Goal: Task Accomplishment & Management: Manage account settings

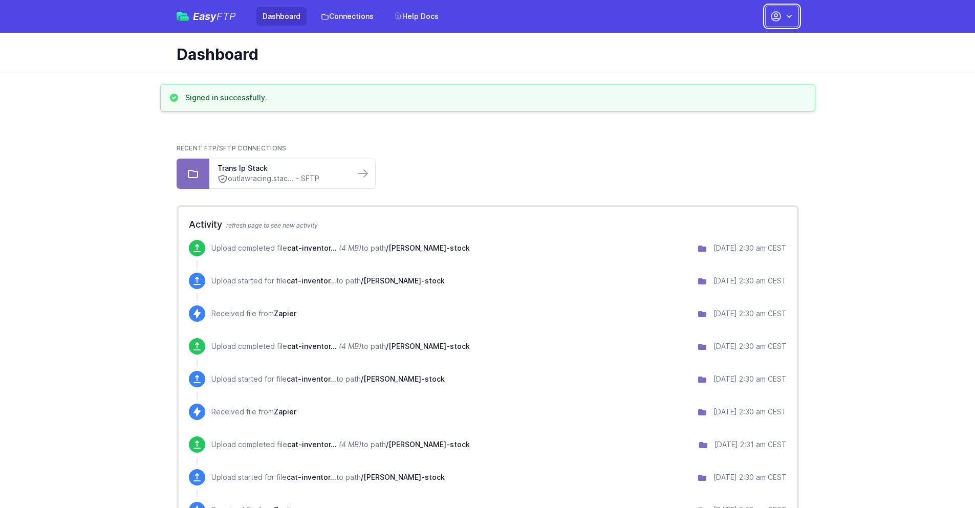
click at [779, 9] on button "button" at bounding box center [782, 16] width 34 height 21
click at [733, 59] on link "Your Profile" at bounding box center [750, 61] width 98 height 18
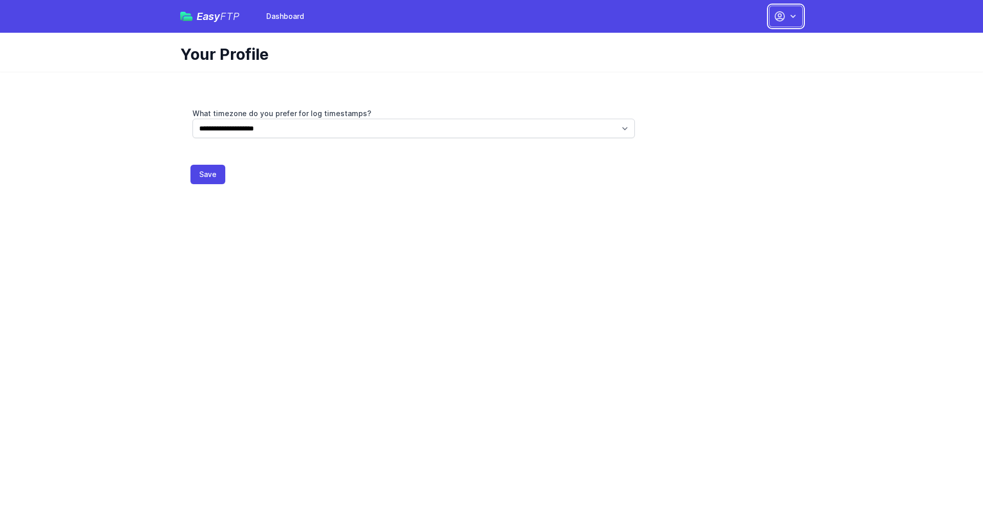
click at [785, 17] on icon "button" at bounding box center [779, 16] width 12 height 12
click at [729, 42] on link "Dashboard" at bounding box center [753, 42] width 98 height 18
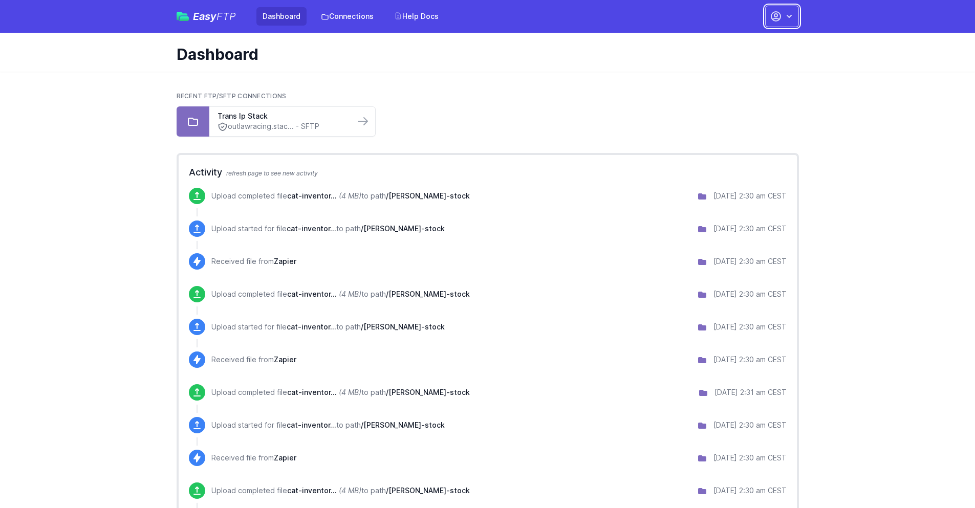
click at [782, 16] on button "button" at bounding box center [782, 16] width 34 height 21
click at [727, 45] on link "Account Settings" at bounding box center [750, 42] width 98 height 18
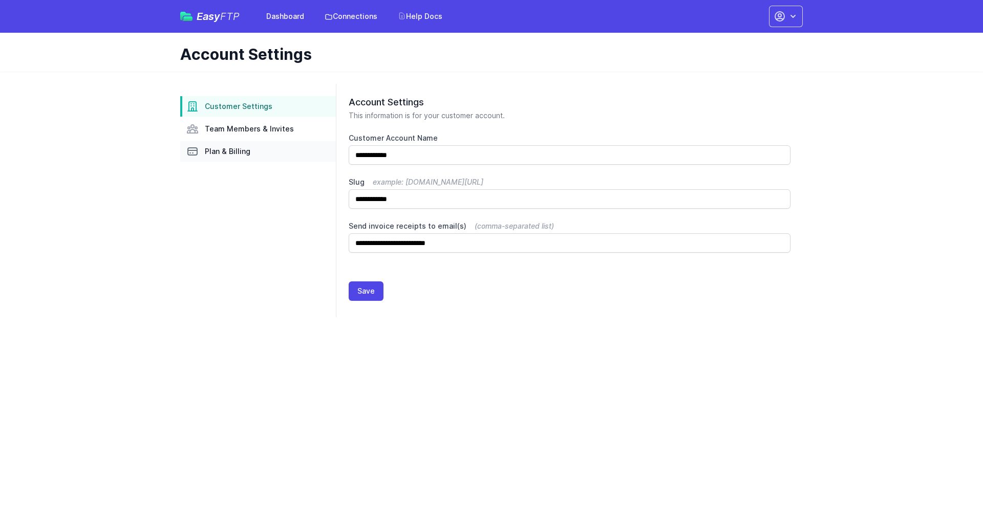
click at [214, 153] on span "Plan & Billing" at bounding box center [228, 151] width 46 height 10
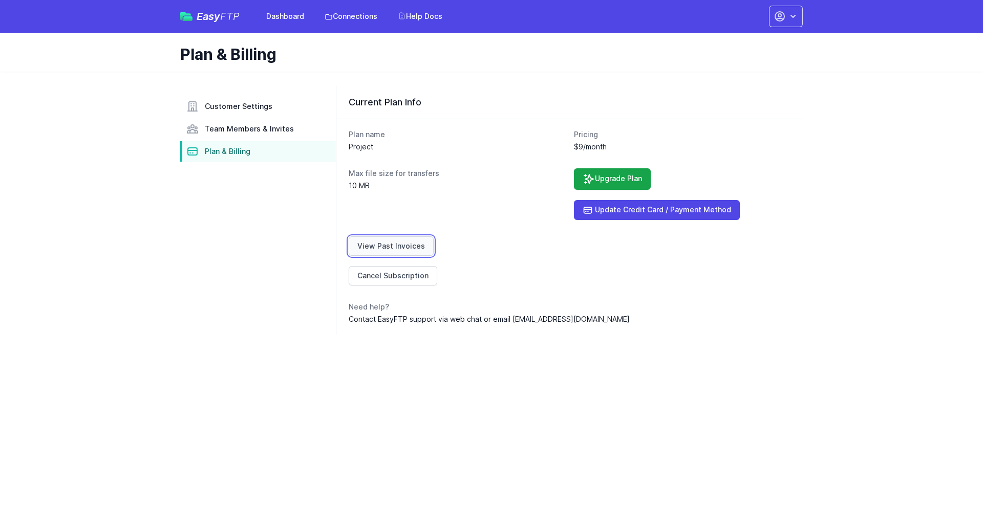
click at [390, 249] on link "View Past Invoices" at bounding box center [390, 245] width 85 height 19
